Goal: Transaction & Acquisition: Download file/media

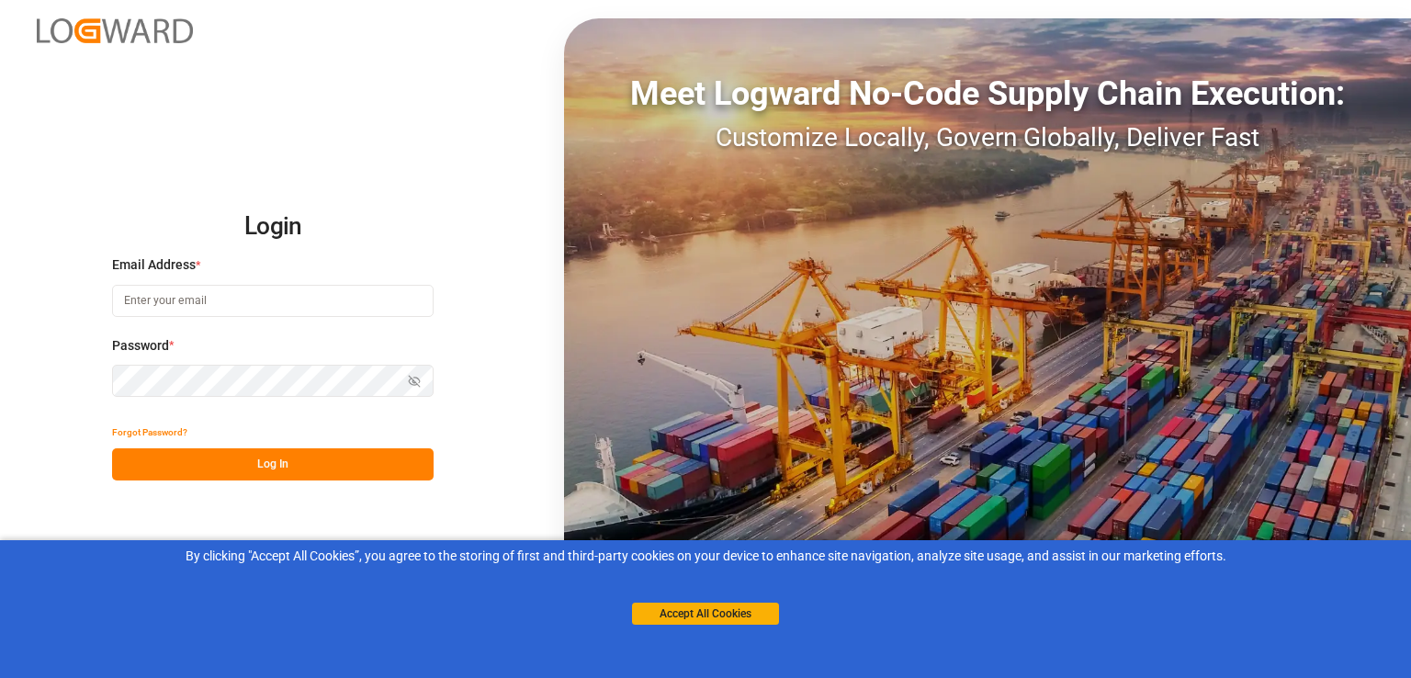
click at [377, 298] on input at bounding box center [272, 301] width 321 height 32
type input "abu.apu@leschaco.com"
click at [290, 467] on button "Log In" at bounding box center [272, 464] width 321 height 32
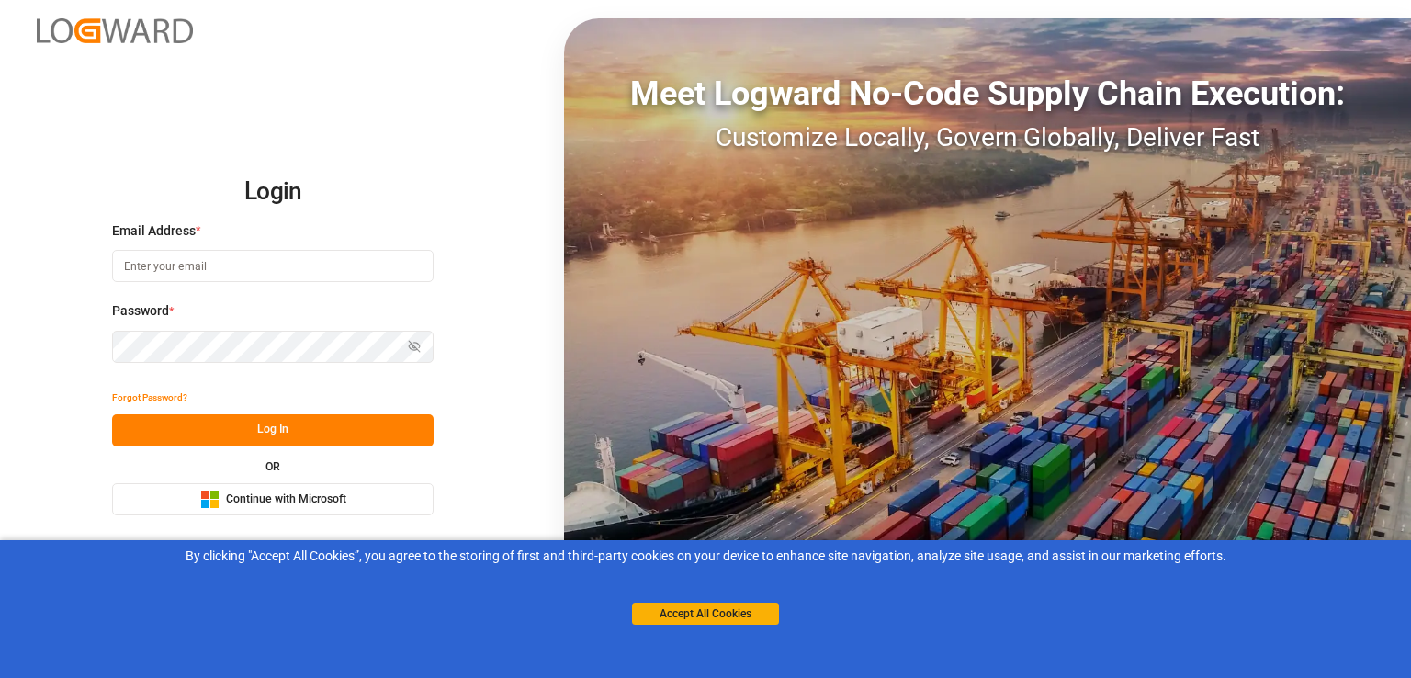
click at [287, 258] on input at bounding box center [272, 266] width 321 height 32
type input "abu.apu@leschaco.com"
click at [285, 428] on button "Log In" at bounding box center [272, 430] width 321 height 32
click at [375, 426] on button "Log In" at bounding box center [272, 430] width 321 height 32
click at [337, 491] on span "Continue with Microsoft" at bounding box center [286, 499] width 120 height 17
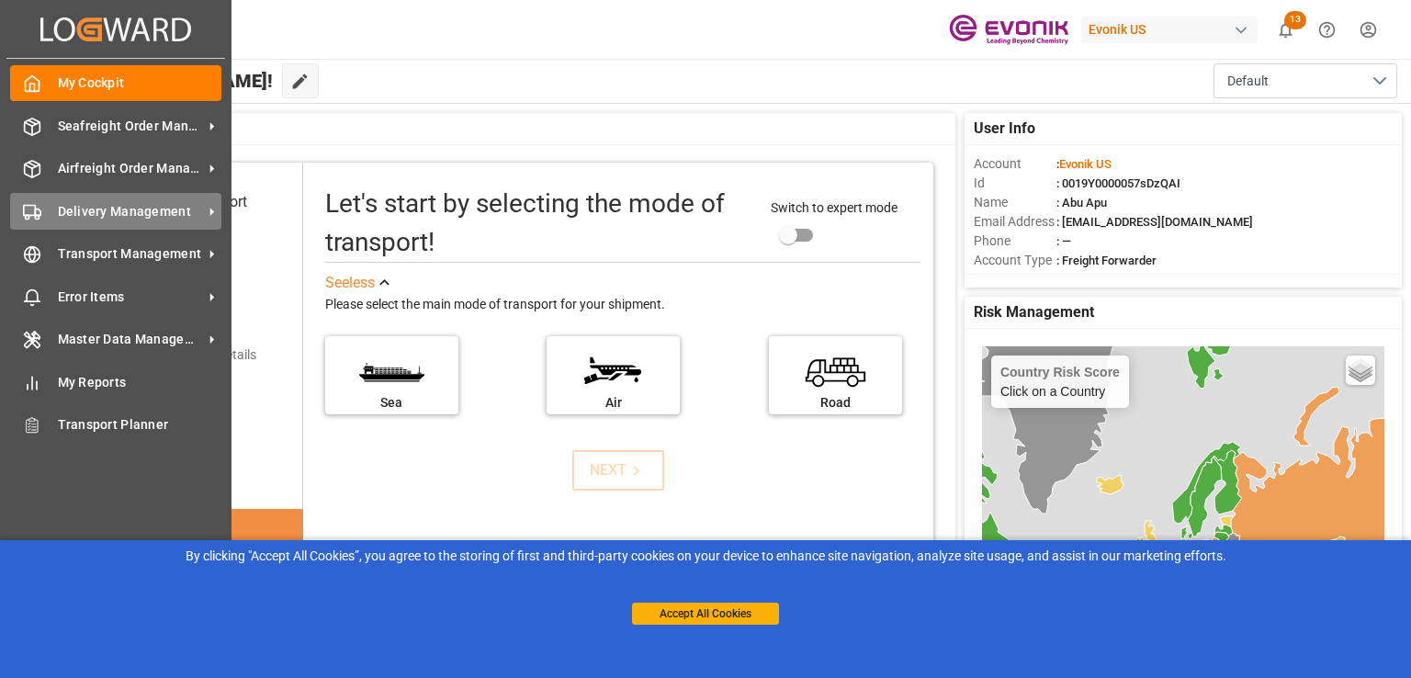
click at [94, 214] on span "Delivery Management" at bounding box center [130, 211] width 145 height 19
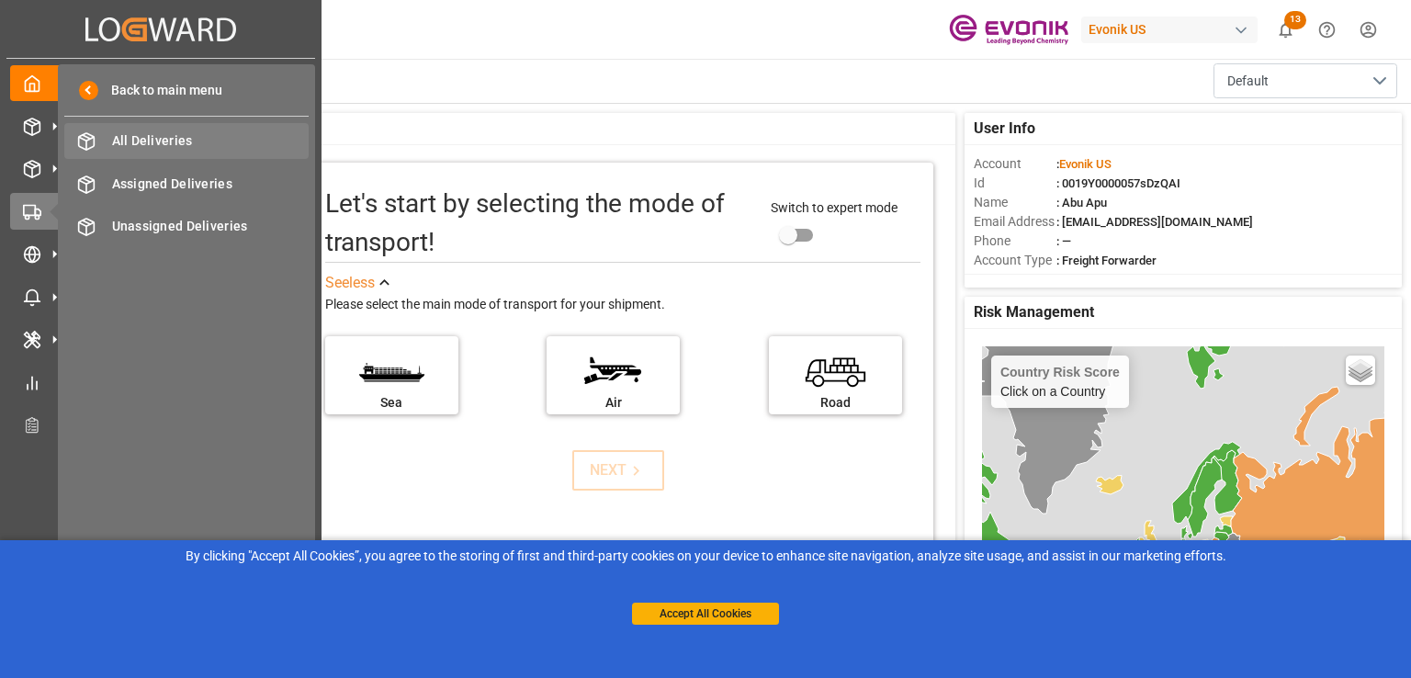
click at [156, 138] on span "All Deliveries" at bounding box center [210, 140] width 197 height 19
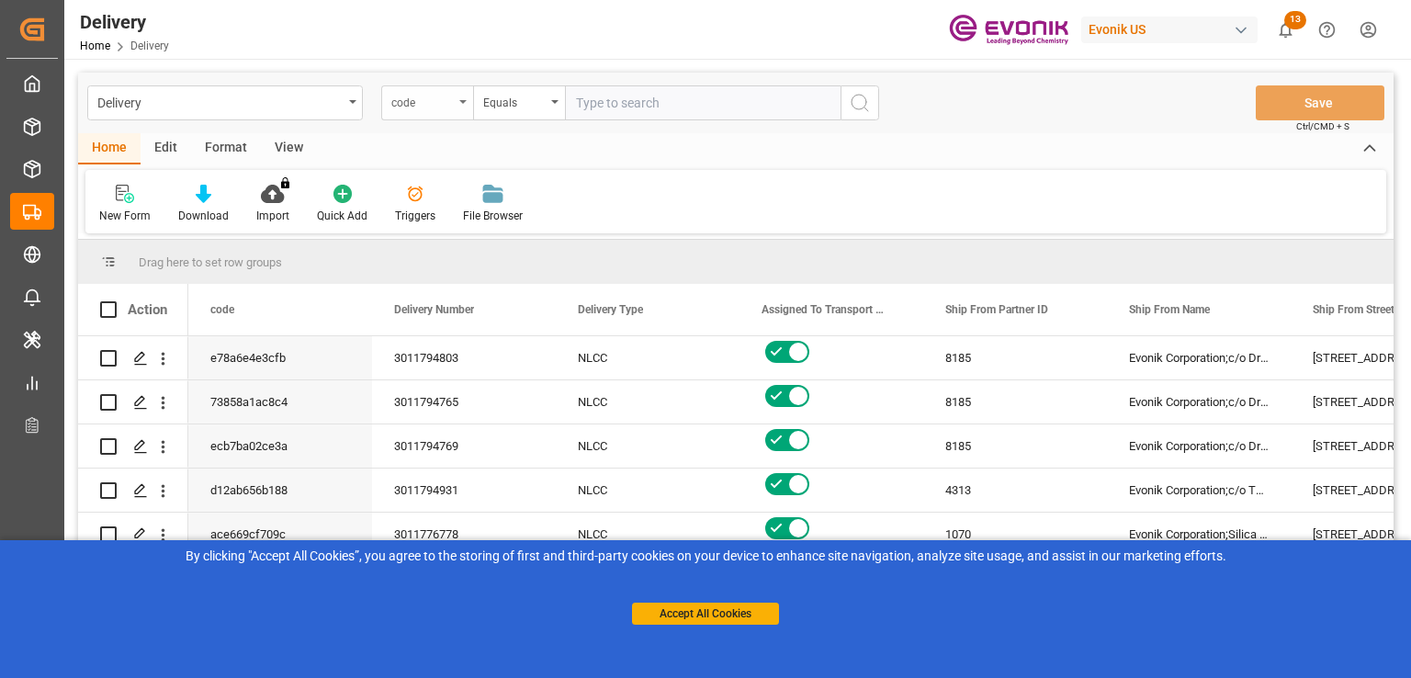
click at [462, 111] on div "code" at bounding box center [427, 102] width 92 height 35
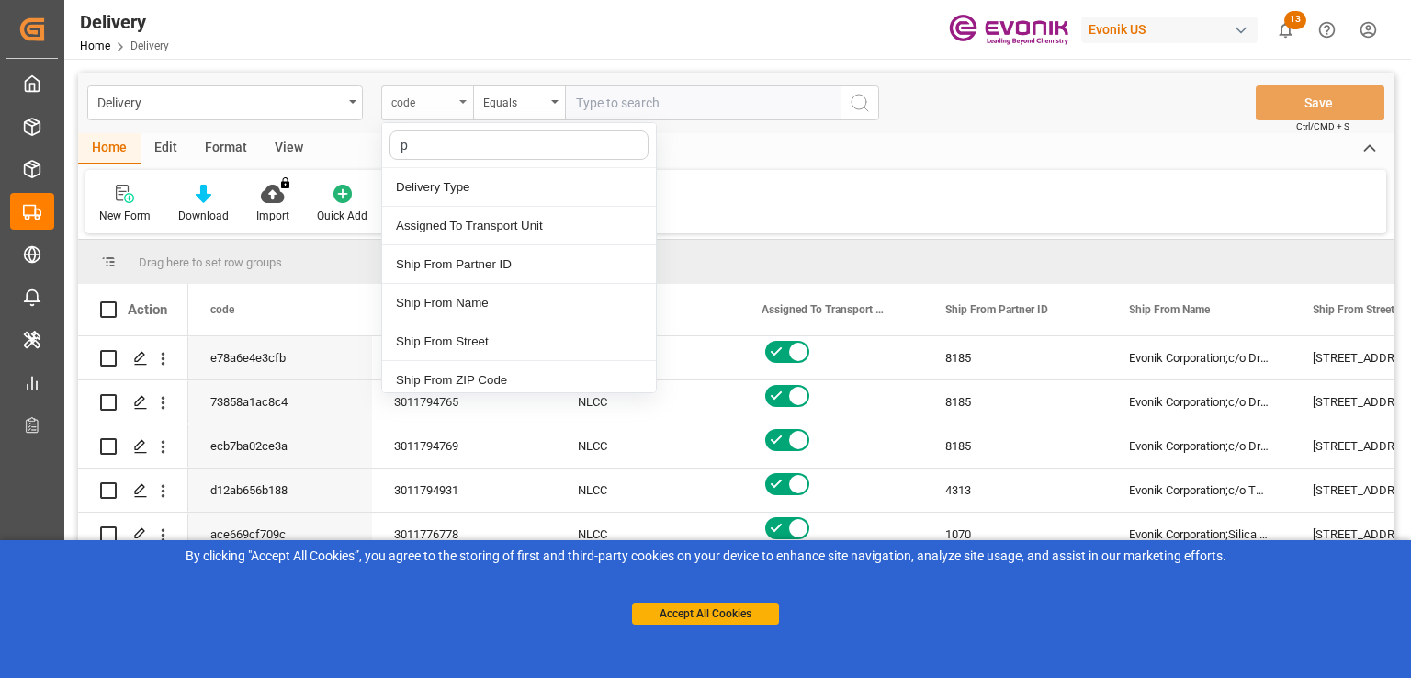
type input "pg"
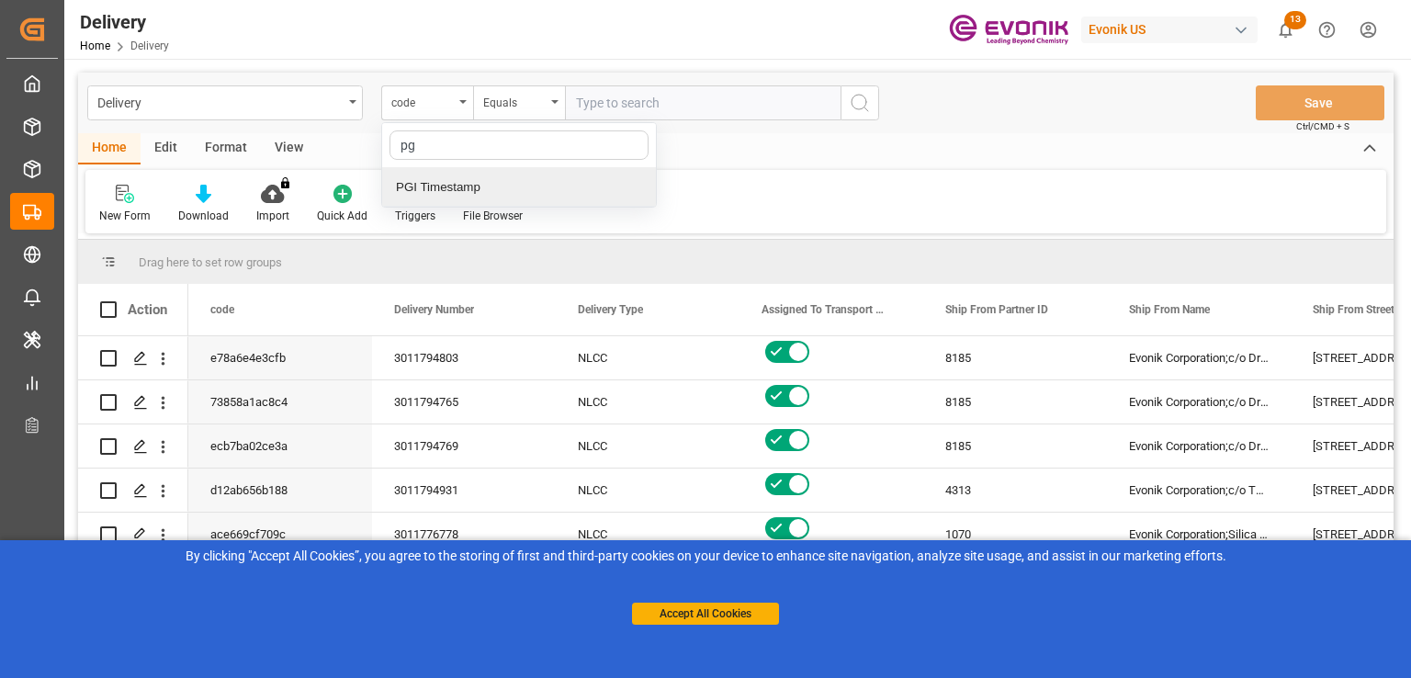
click at [462, 194] on div "PGI Timestamp" at bounding box center [519, 187] width 274 height 39
click at [554, 96] on div "Equals" at bounding box center [519, 102] width 92 height 35
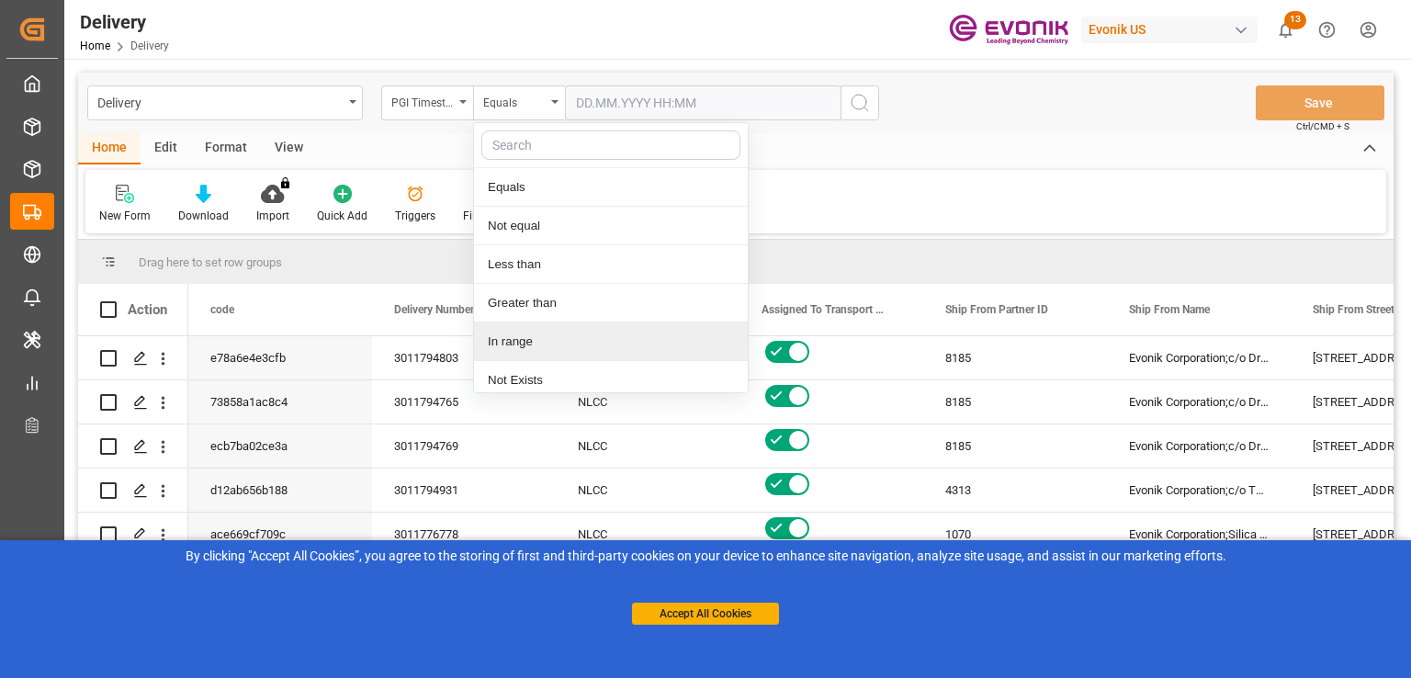
click at [519, 341] on div "In range" at bounding box center [611, 341] width 274 height 39
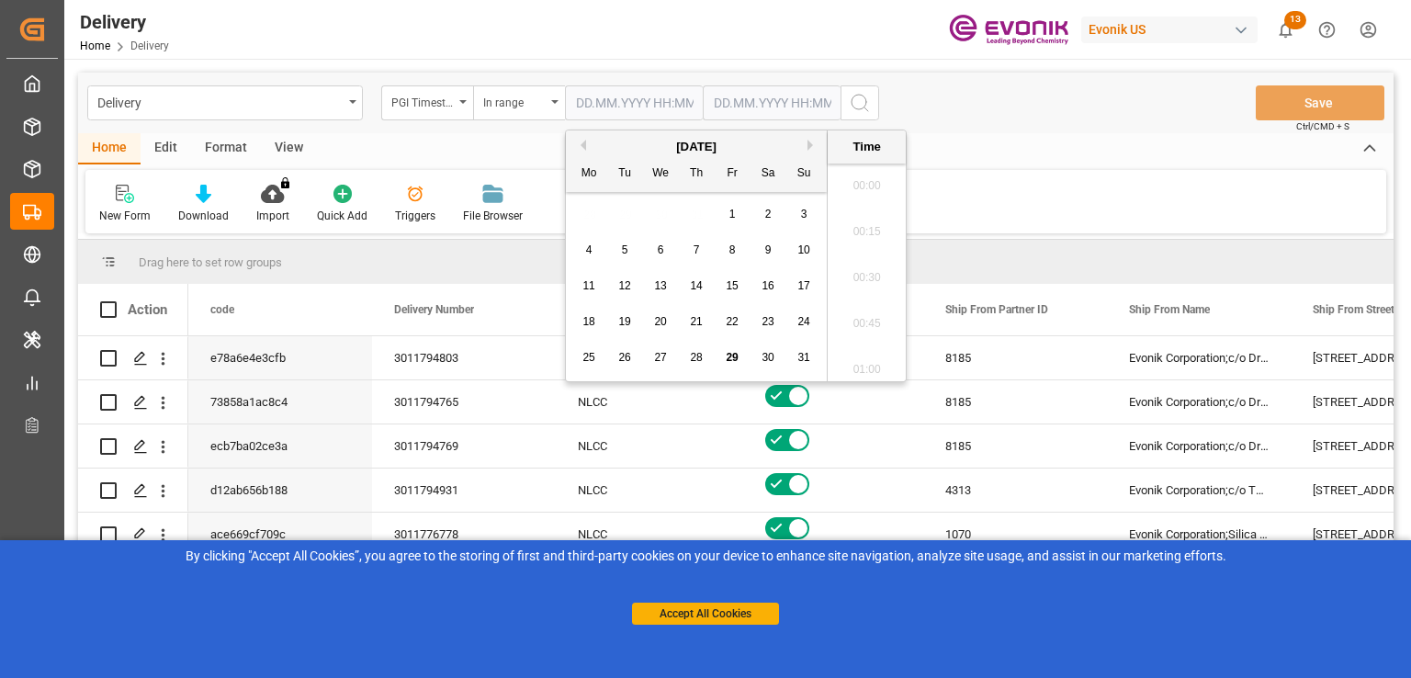
click at [594, 101] on input "text" at bounding box center [634, 102] width 138 height 35
click at [691, 358] on span "28" at bounding box center [696, 357] width 12 height 13
type input "[DATE] 00:00"
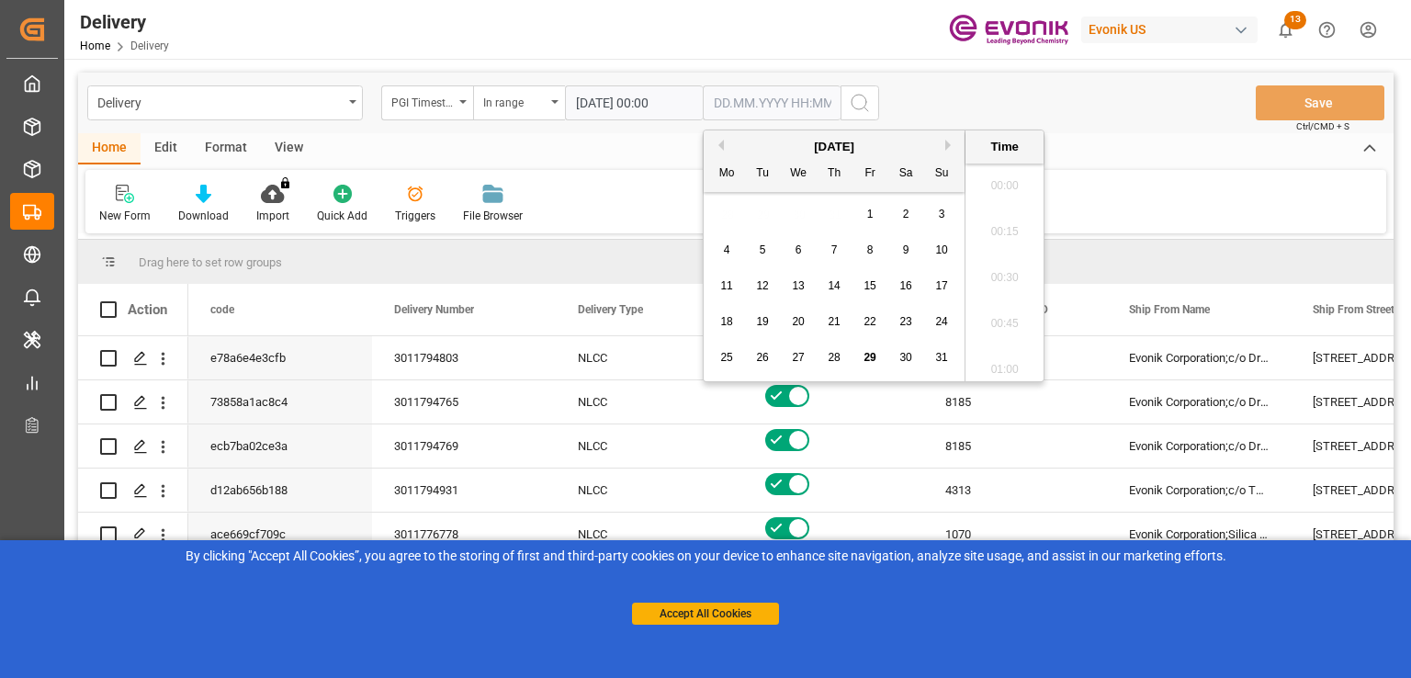
click at [755, 89] on input "text" at bounding box center [772, 102] width 138 height 35
click at [871, 362] on span "29" at bounding box center [869, 357] width 12 height 13
type input "[DATE] 00:00"
click at [852, 97] on circle "search button" at bounding box center [858, 102] width 15 height 15
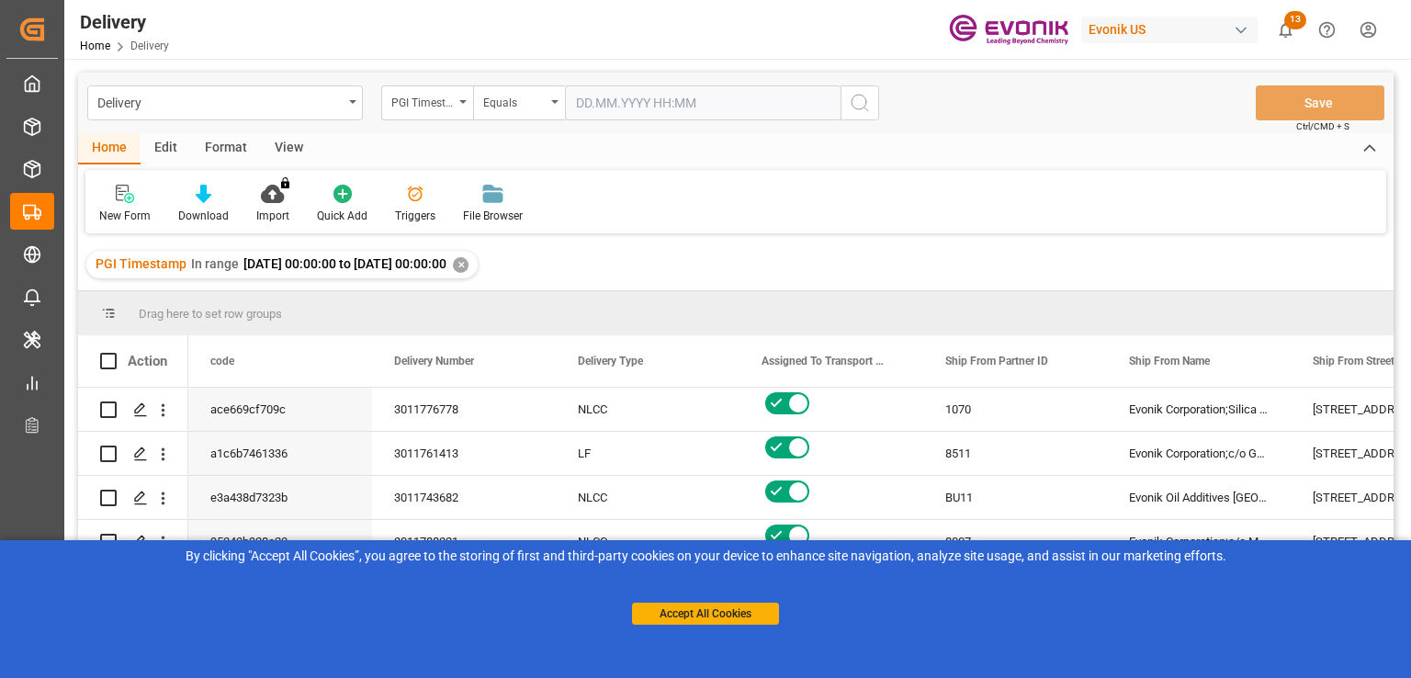
click at [274, 142] on div "View" at bounding box center [289, 148] width 56 height 31
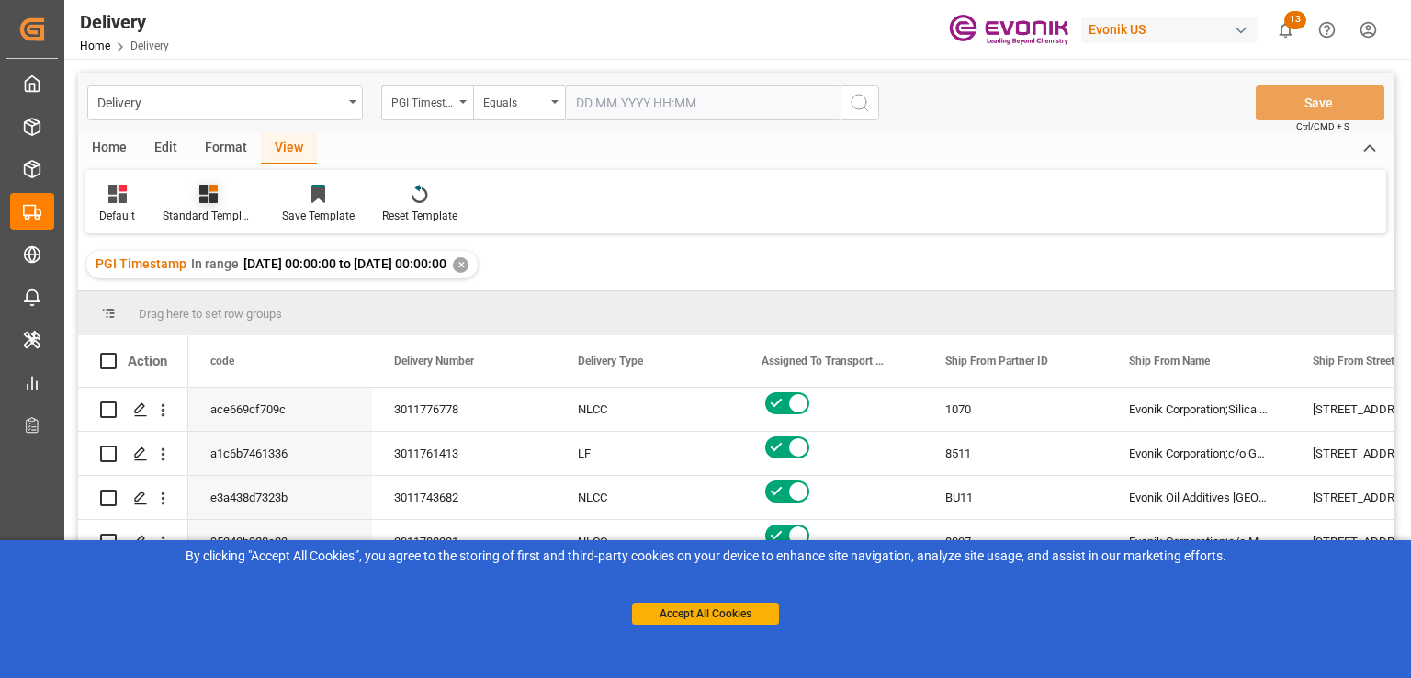
click at [211, 206] on div "Standard Templates" at bounding box center [208, 204] width 119 height 40
click at [209, 333] on div "PGI View" at bounding box center [257, 334] width 161 height 19
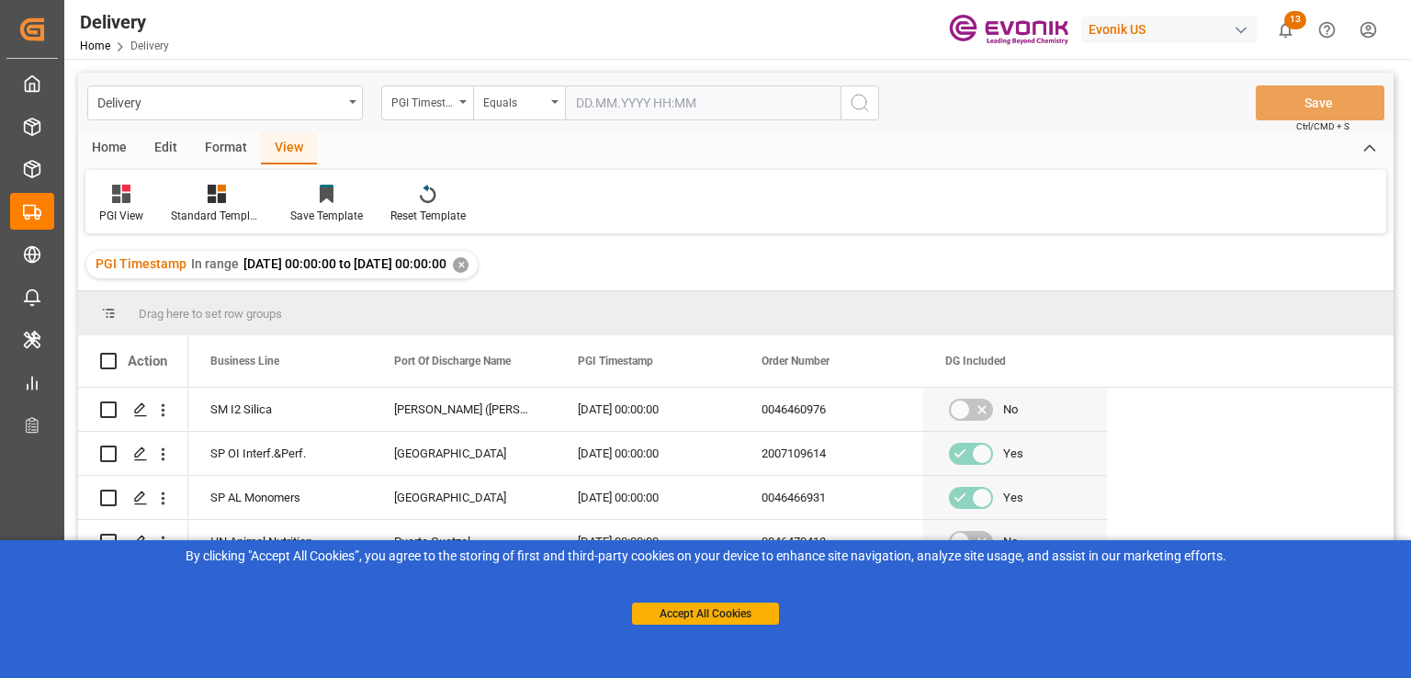
click at [107, 144] on div "Home" at bounding box center [109, 148] width 62 height 31
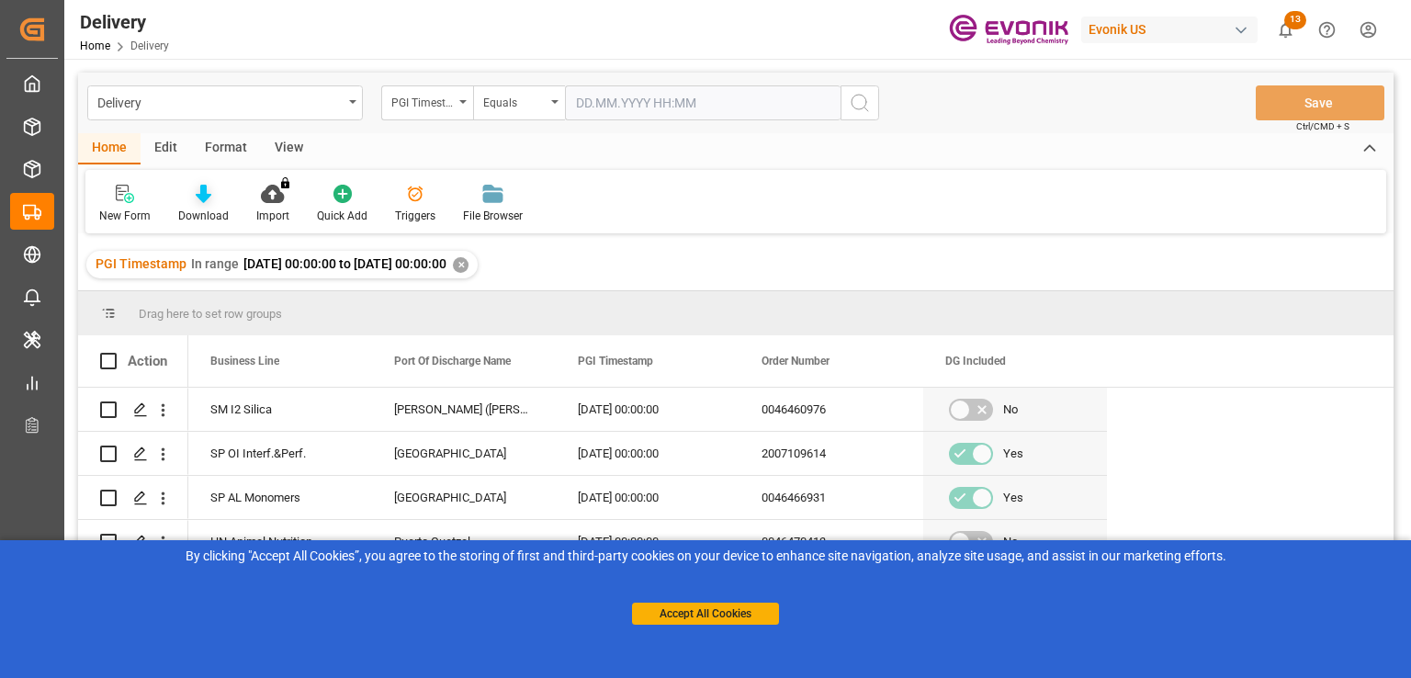
click at [203, 204] on div "Download" at bounding box center [203, 204] width 78 height 40
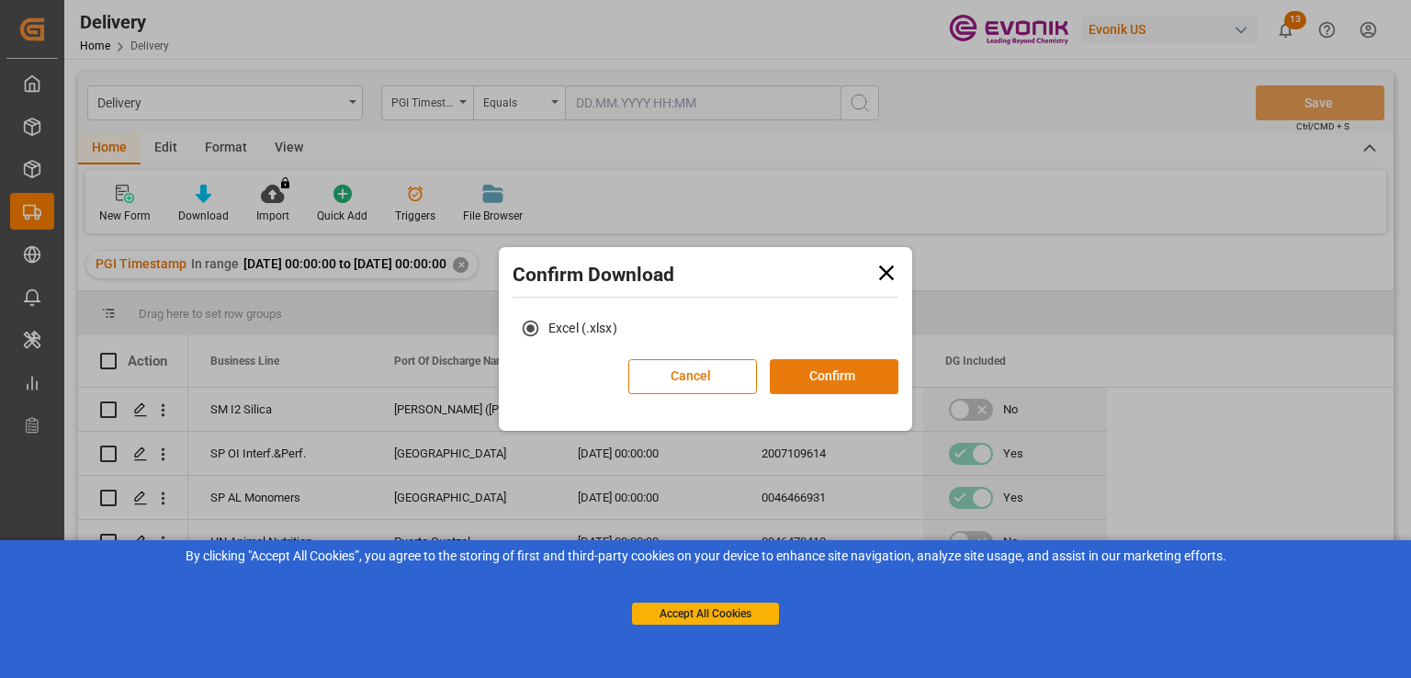
click at [805, 379] on button "Confirm" at bounding box center [834, 376] width 129 height 35
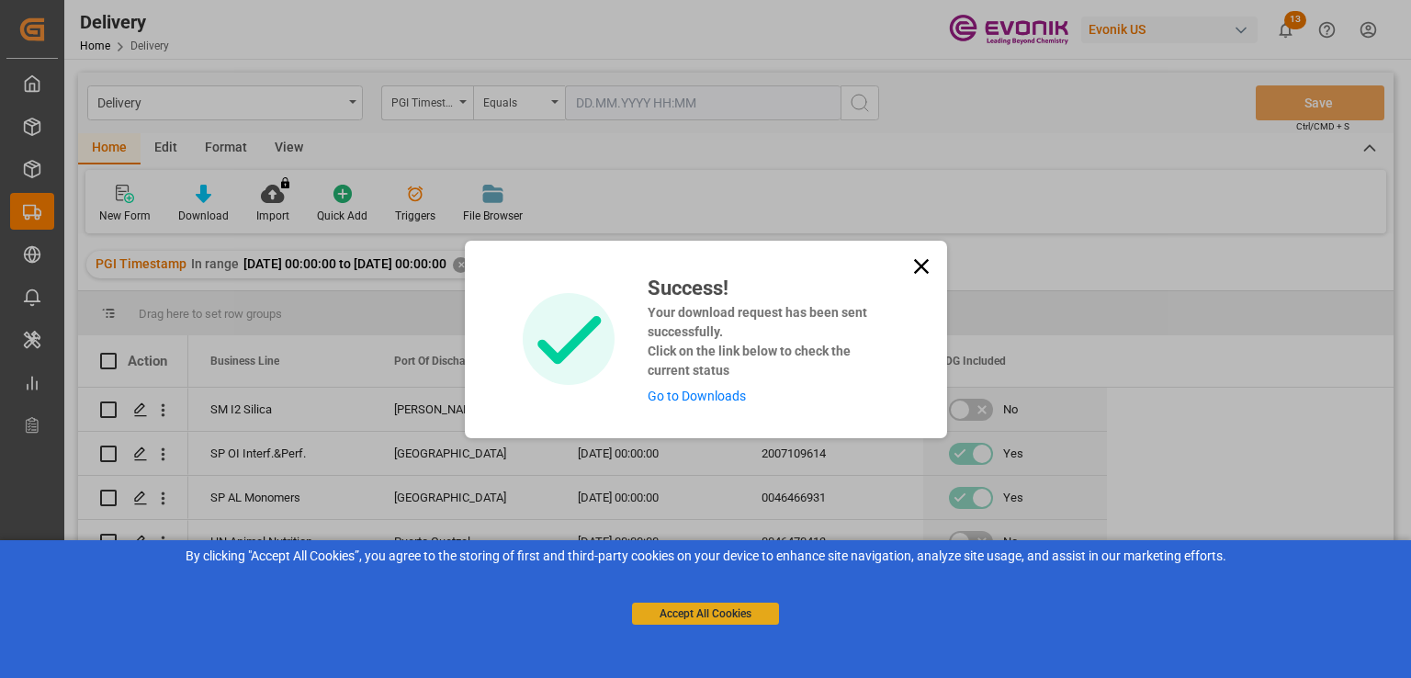
click at [741, 611] on button "Accept All Cookies" at bounding box center [705, 613] width 147 height 22
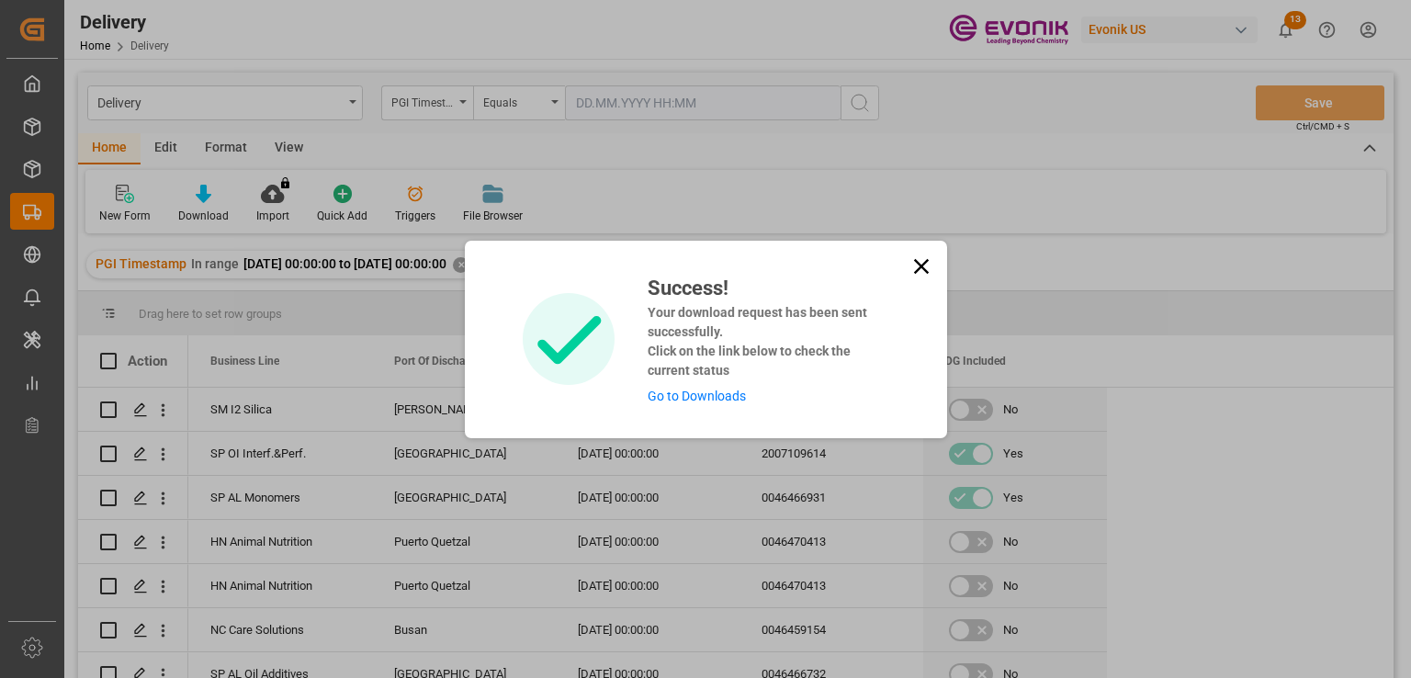
click at [699, 400] on link "Go to Downloads" at bounding box center [696, 395] width 98 height 15
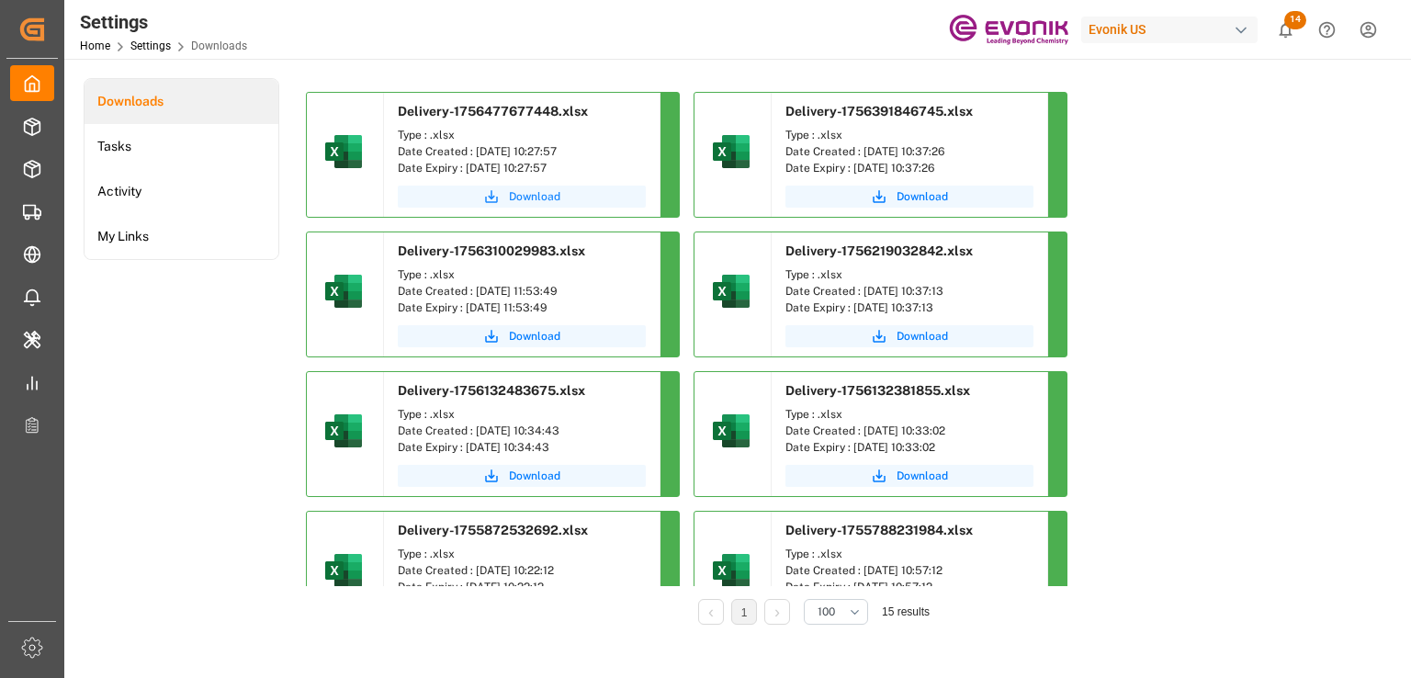
click at [539, 189] on span "Download" at bounding box center [534, 196] width 51 height 17
